Goal: Information Seeking & Learning: Learn about a topic

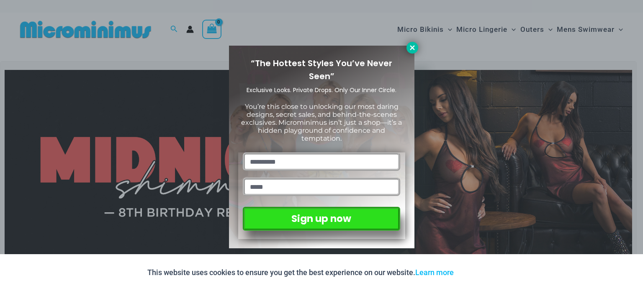
click at [409, 48] on icon at bounding box center [412, 48] width 8 height 8
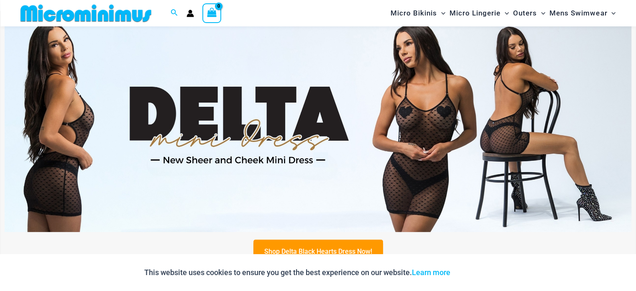
scroll to position [328, 0]
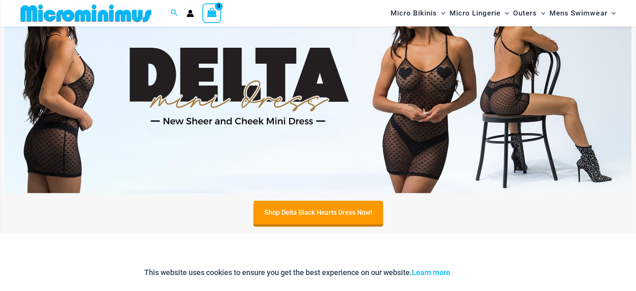
click at [355, 91] on img at bounding box center [318, 86] width 627 height 213
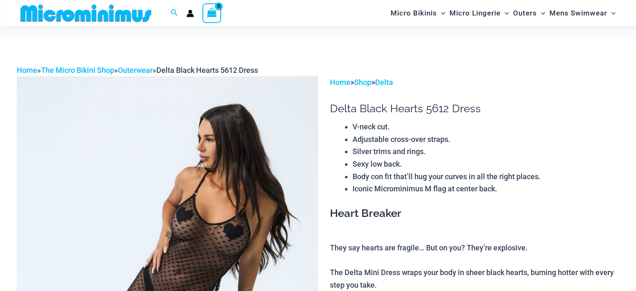
scroll to position [410, 0]
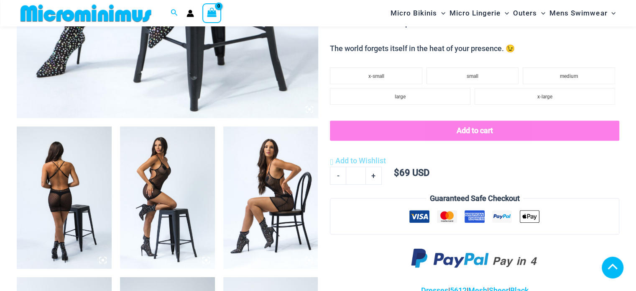
click at [60, 195] on img at bounding box center [64, 197] width 95 height 142
click at [152, 197] on img at bounding box center [167, 197] width 95 height 142
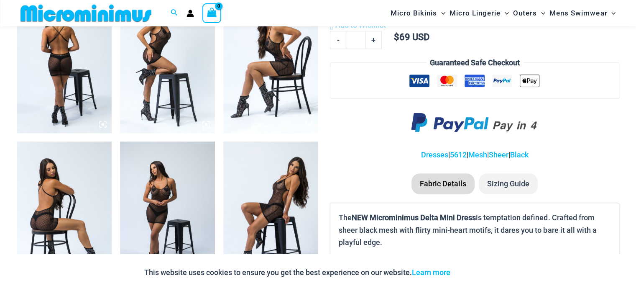
scroll to position [536, 0]
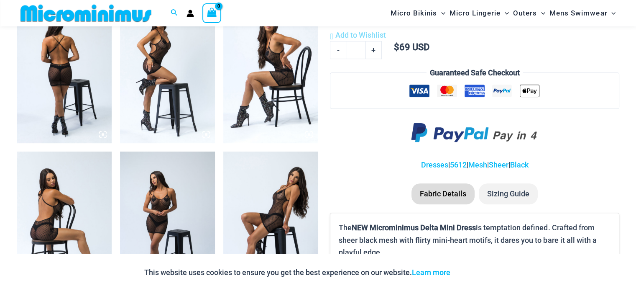
click at [84, 63] on img at bounding box center [64, 72] width 95 height 142
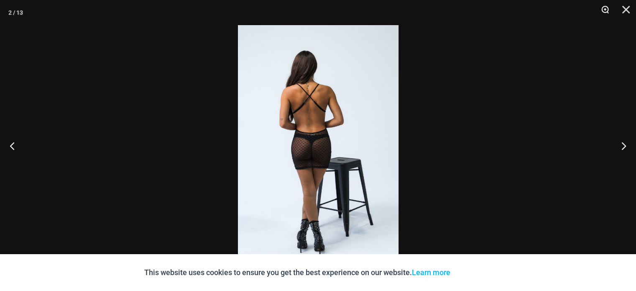
click at [608, 10] on button "Zoom" at bounding box center [602, 12] width 21 height 25
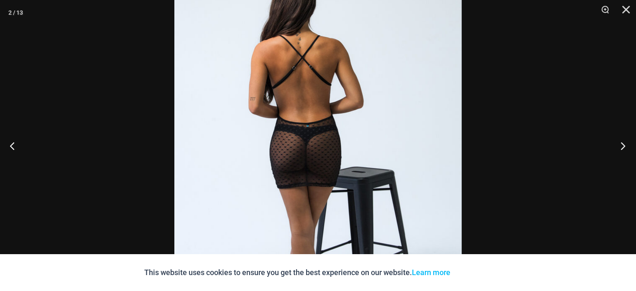
click at [623, 145] on button "Next" at bounding box center [620, 146] width 31 height 42
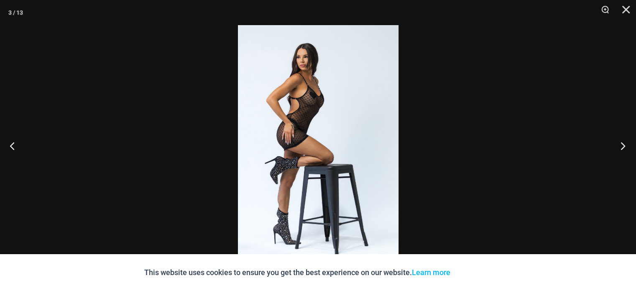
click at [623, 144] on button "Next" at bounding box center [620, 146] width 31 height 42
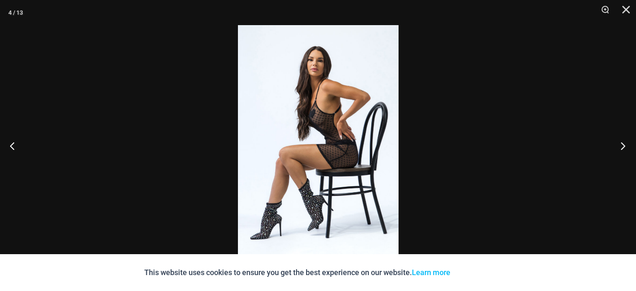
click at [623, 144] on button "Next" at bounding box center [620, 146] width 31 height 42
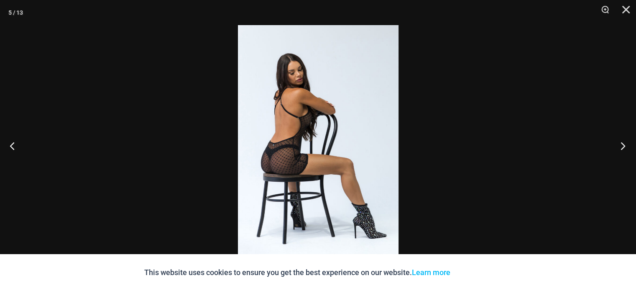
click at [623, 144] on button "Next" at bounding box center [620, 146] width 31 height 42
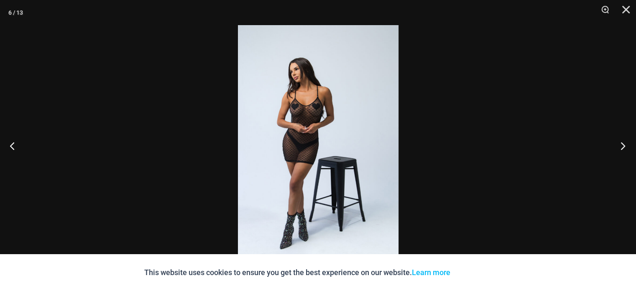
click at [623, 144] on button "Next" at bounding box center [620, 146] width 31 height 42
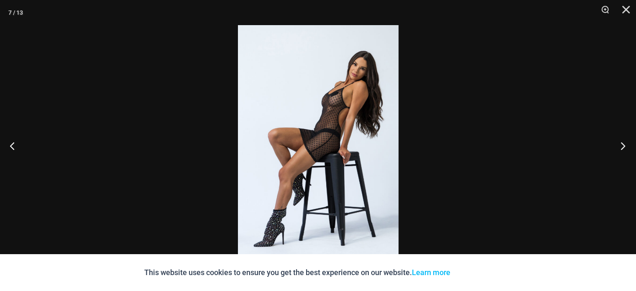
click at [623, 144] on button "Next" at bounding box center [620, 146] width 31 height 42
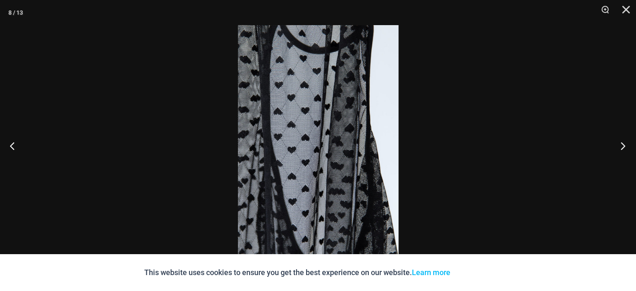
click at [623, 144] on button "Next" at bounding box center [620, 146] width 31 height 42
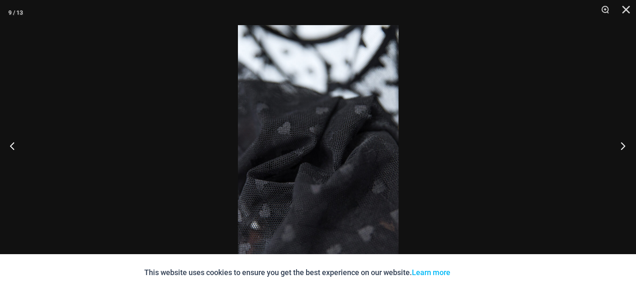
click at [623, 144] on button "Next" at bounding box center [620, 146] width 31 height 42
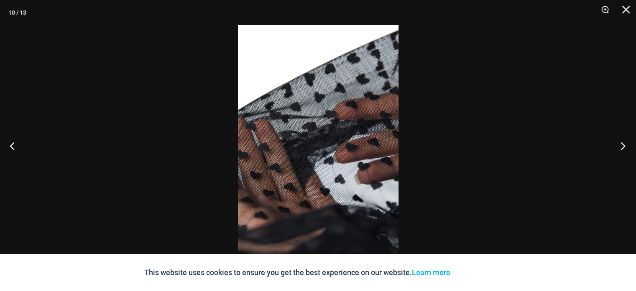
click at [623, 144] on button "Next" at bounding box center [620, 146] width 31 height 42
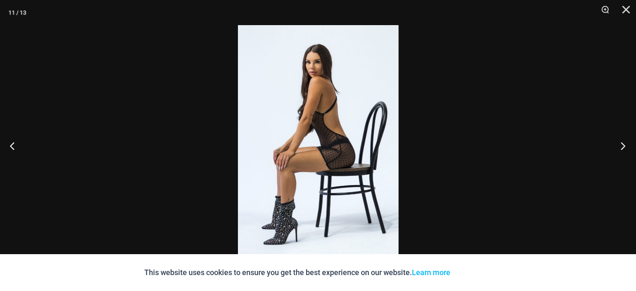
click at [623, 144] on button "Next" at bounding box center [620, 146] width 31 height 42
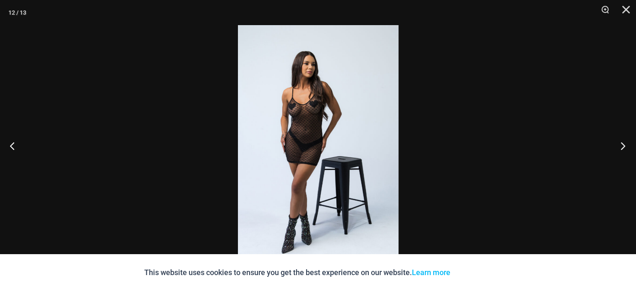
click at [623, 144] on button "Next" at bounding box center [620, 146] width 31 height 42
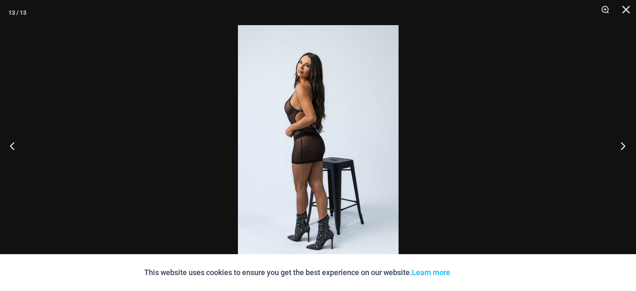
click at [623, 144] on button "Next" at bounding box center [620, 146] width 31 height 42
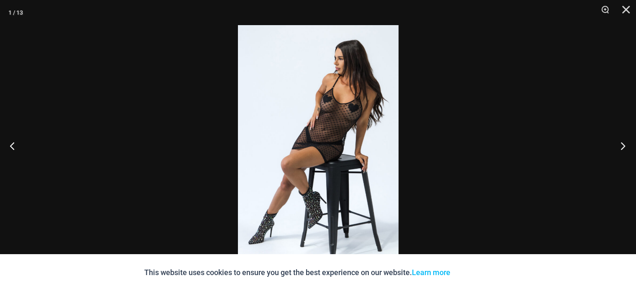
click at [623, 144] on button "Next" at bounding box center [620, 146] width 31 height 42
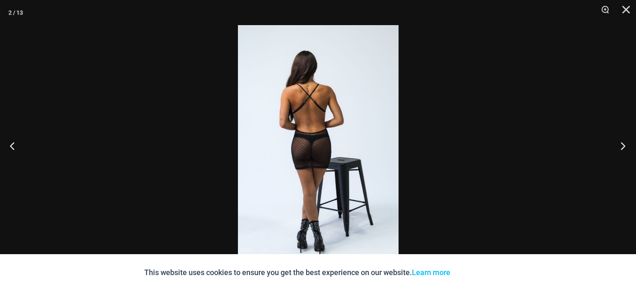
click at [623, 144] on button "Next" at bounding box center [620, 146] width 31 height 42
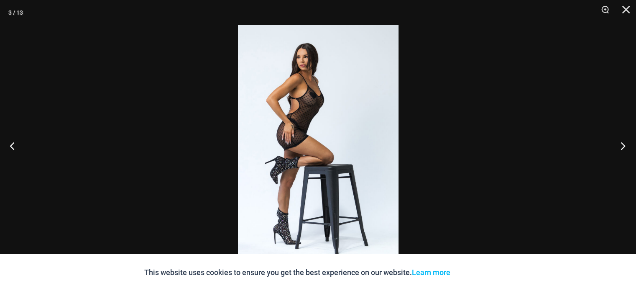
click at [623, 144] on button "Next" at bounding box center [620, 146] width 31 height 42
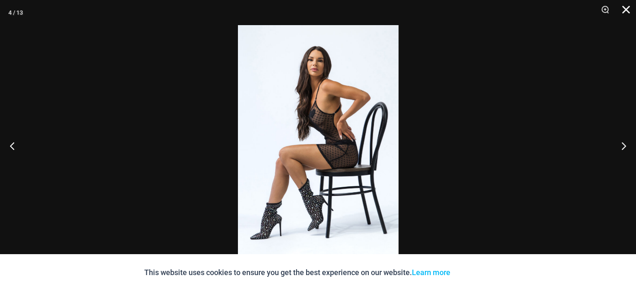
click at [627, 8] on button "Close" at bounding box center [623, 12] width 21 height 25
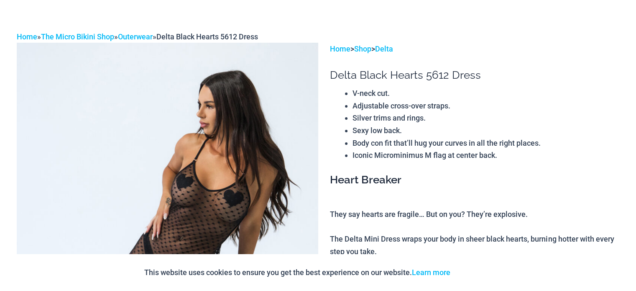
scroll to position [0, 0]
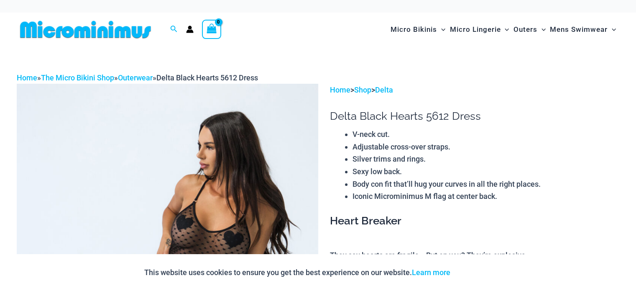
click at [112, 35] on img at bounding box center [86, 29] width 138 height 19
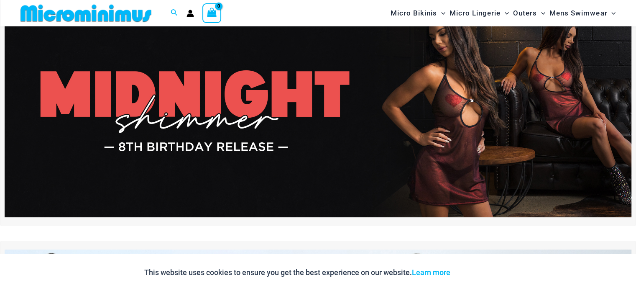
scroll to position [77, 0]
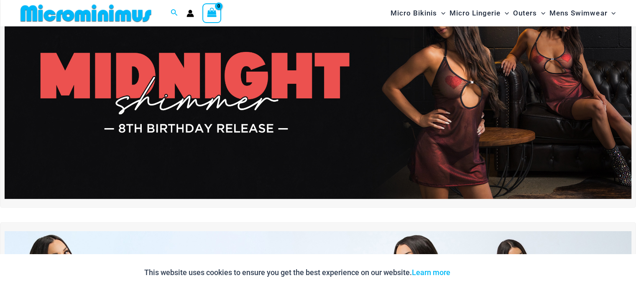
click at [293, 98] on img at bounding box center [318, 92] width 627 height 213
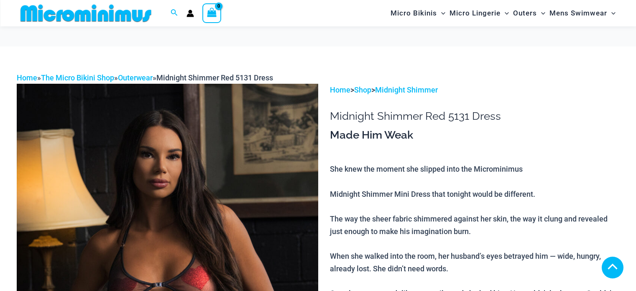
scroll to position [201, 0]
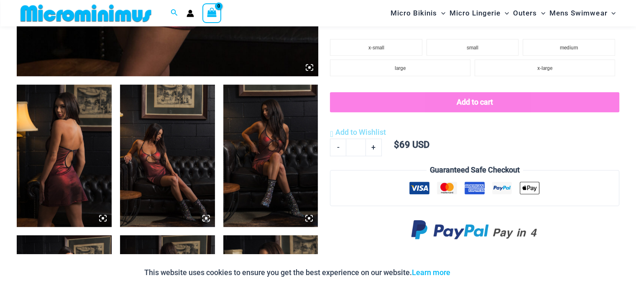
click at [306, 66] on icon at bounding box center [307, 65] width 2 height 2
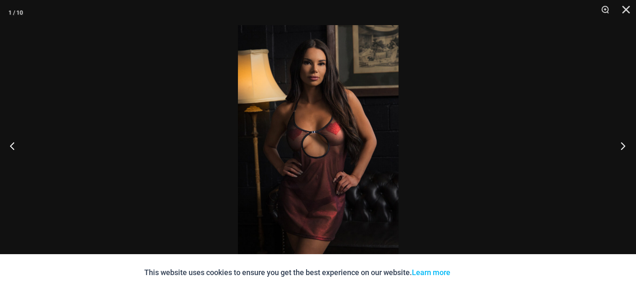
click at [631, 145] on button "Next" at bounding box center [620, 146] width 31 height 42
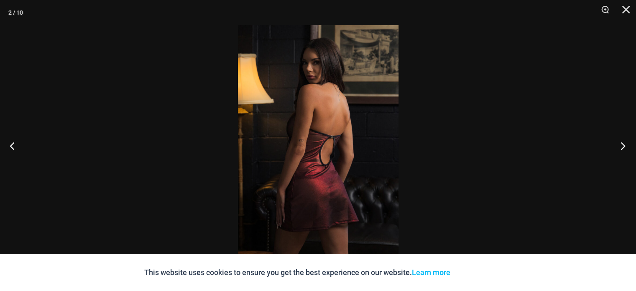
click at [631, 145] on button "Next" at bounding box center [620, 146] width 31 height 42
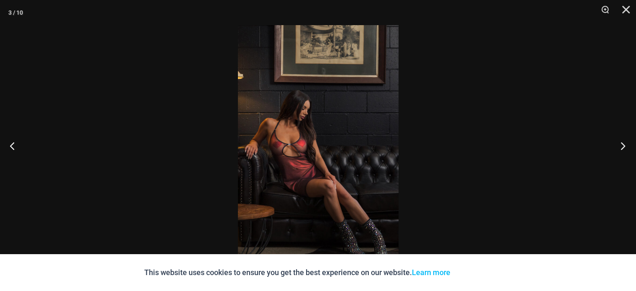
click at [631, 145] on button "Next" at bounding box center [620, 146] width 31 height 42
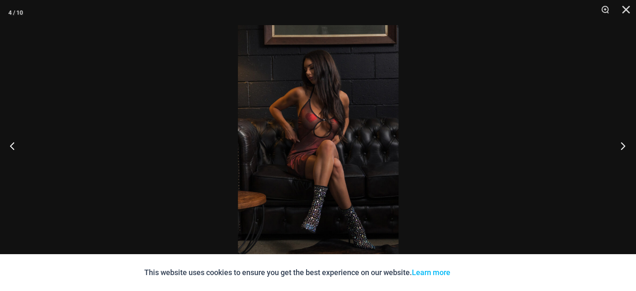
click at [631, 145] on button "Next" at bounding box center [620, 146] width 31 height 42
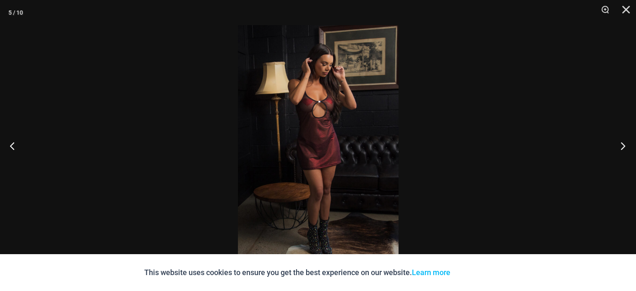
click at [631, 145] on button "Next" at bounding box center [620, 146] width 31 height 42
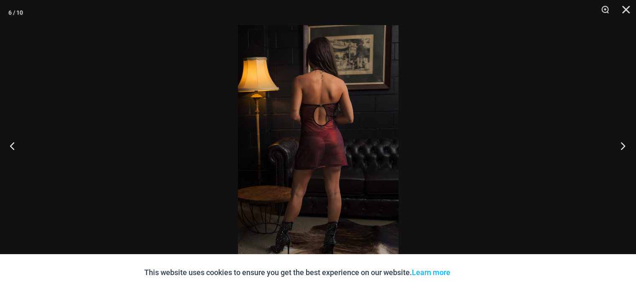
click at [631, 145] on button "Next" at bounding box center [620, 146] width 31 height 42
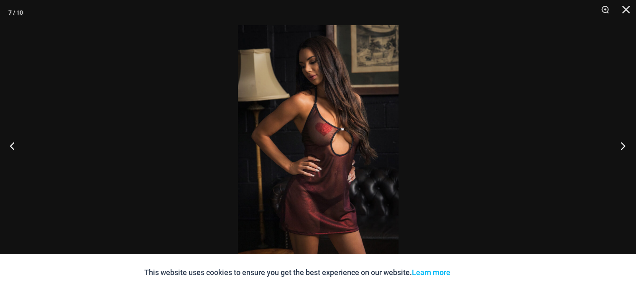
click at [631, 145] on button "Next" at bounding box center [620, 146] width 31 height 42
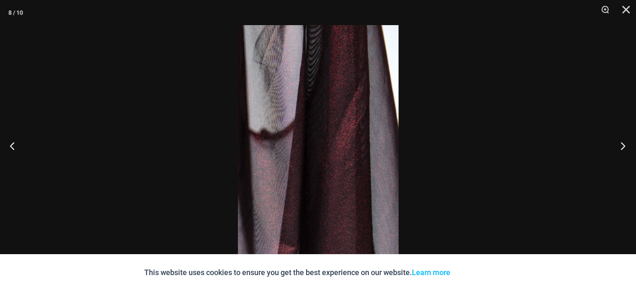
click at [631, 145] on button "Next" at bounding box center [620, 146] width 31 height 42
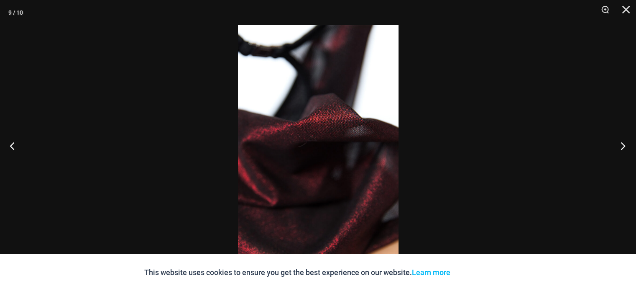
click at [631, 145] on button "Next" at bounding box center [620, 146] width 31 height 42
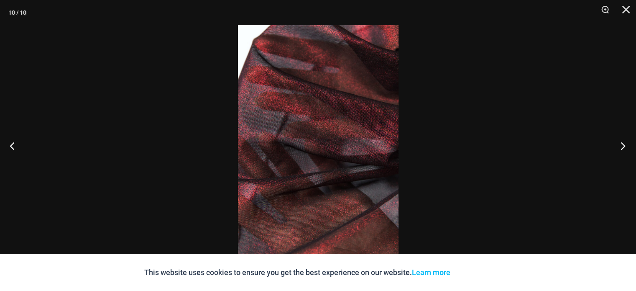
click at [631, 145] on button "Next" at bounding box center [620, 146] width 31 height 42
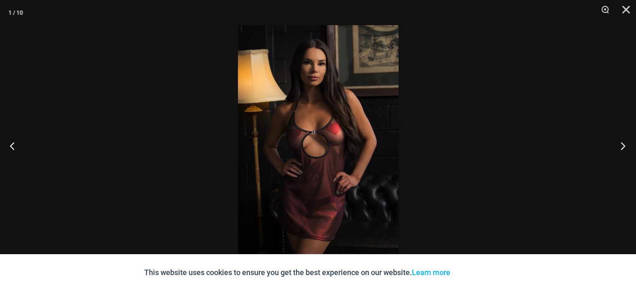
click at [631, 145] on button "Next" at bounding box center [620, 146] width 31 height 42
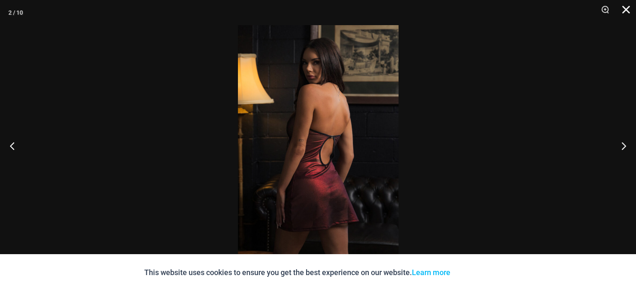
click at [625, 10] on button "Close" at bounding box center [623, 12] width 21 height 25
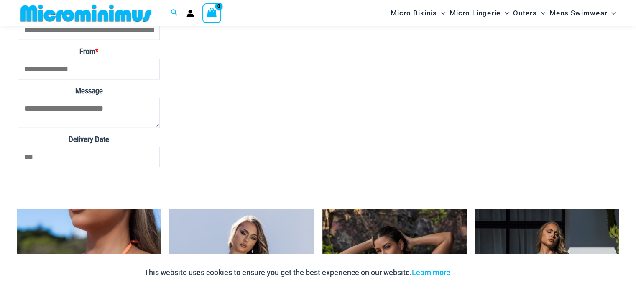
scroll to position [1833, 0]
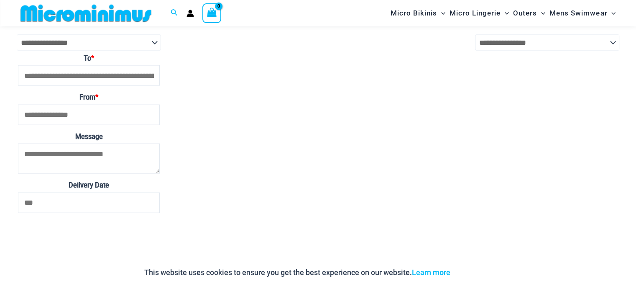
click at [62, 14] on img at bounding box center [86, 13] width 138 height 19
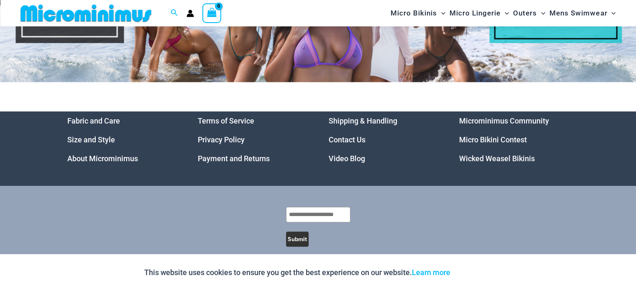
scroll to position [3767, 0]
